Goal: Navigation & Orientation: Find specific page/section

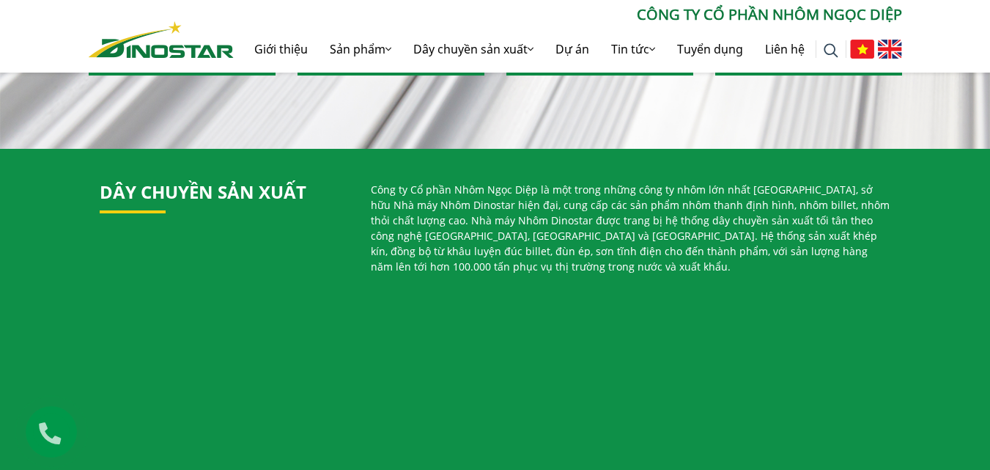
scroll to position [659, 0]
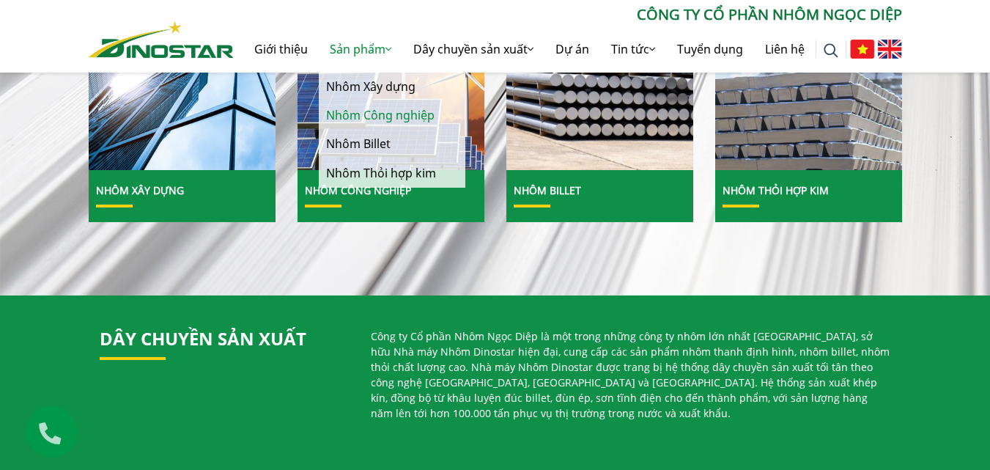
click at [399, 111] on link "Nhôm [PERSON_NAME]" at bounding box center [392, 115] width 147 height 29
click at [399, 144] on link "Nhôm Billet" at bounding box center [392, 144] width 147 height 29
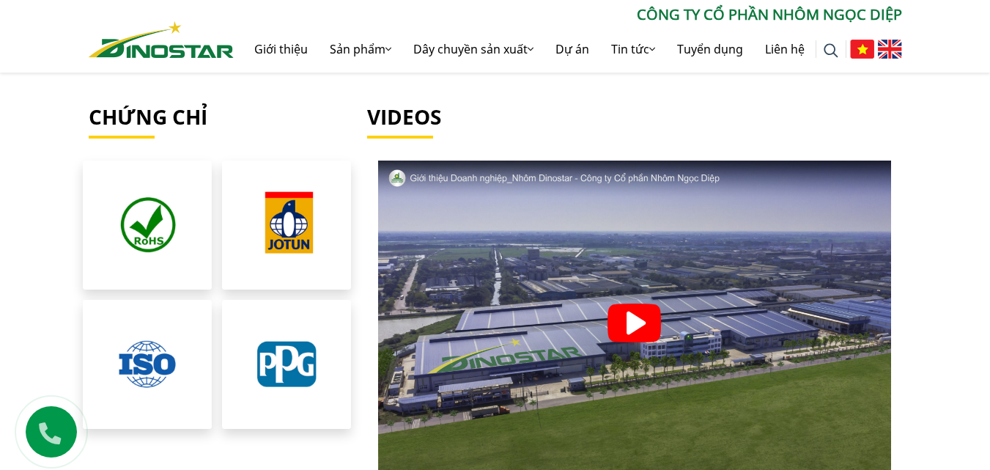
scroll to position [3297, 0]
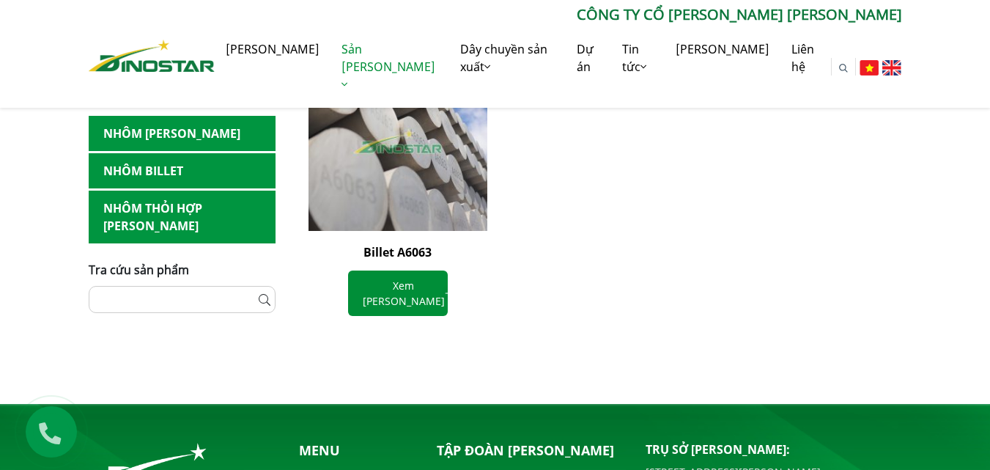
scroll to position [952, 0]
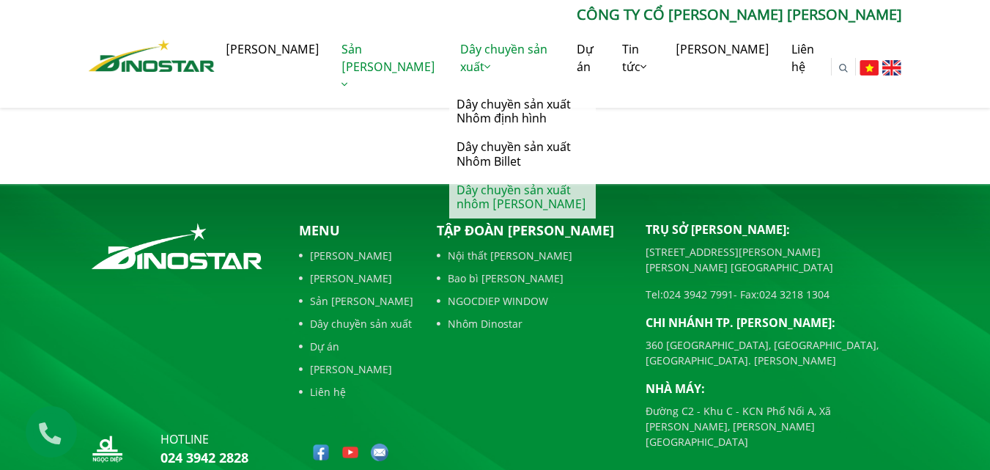
click at [449, 177] on link "Dây chuyền sản xuất nhôm [PERSON_NAME]" at bounding box center [522, 197] width 147 height 42
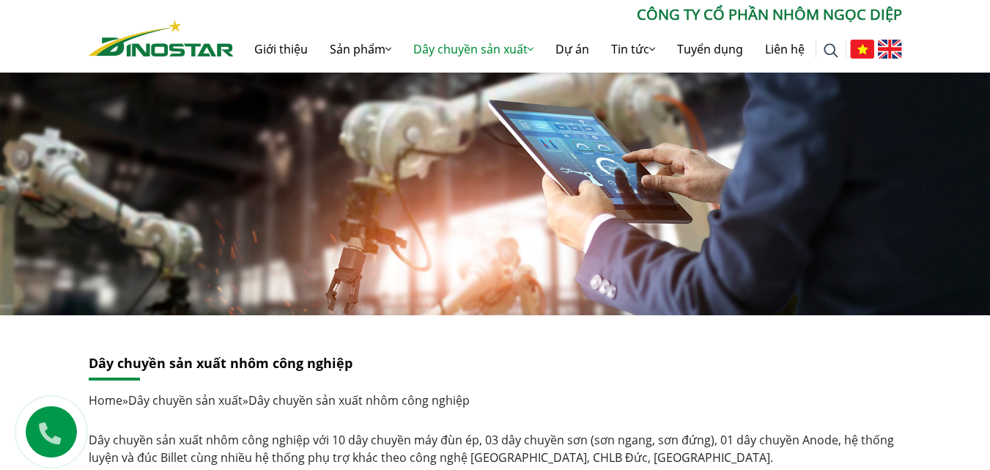
scroll to position [220, 0]
